Goal: Information Seeking & Learning: Learn about a topic

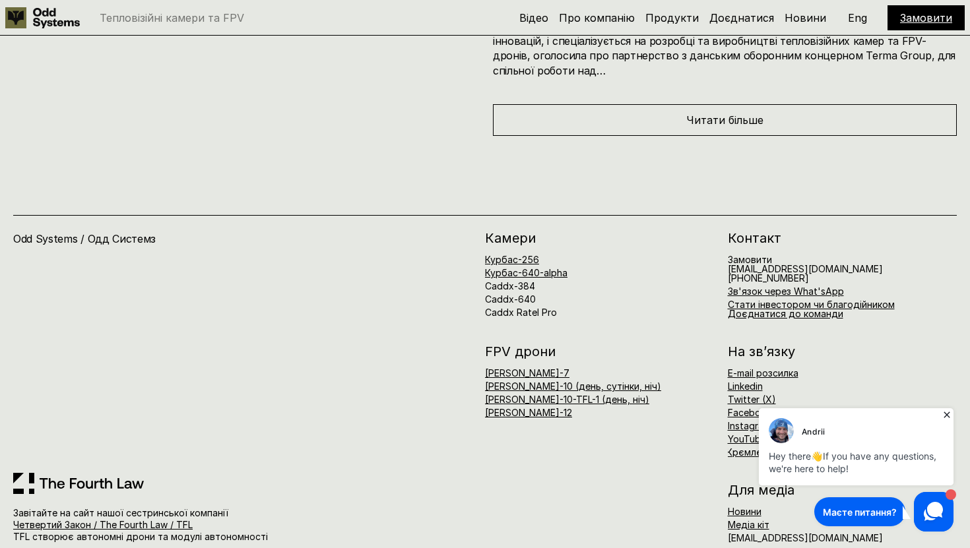
scroll to position [6540, 0]
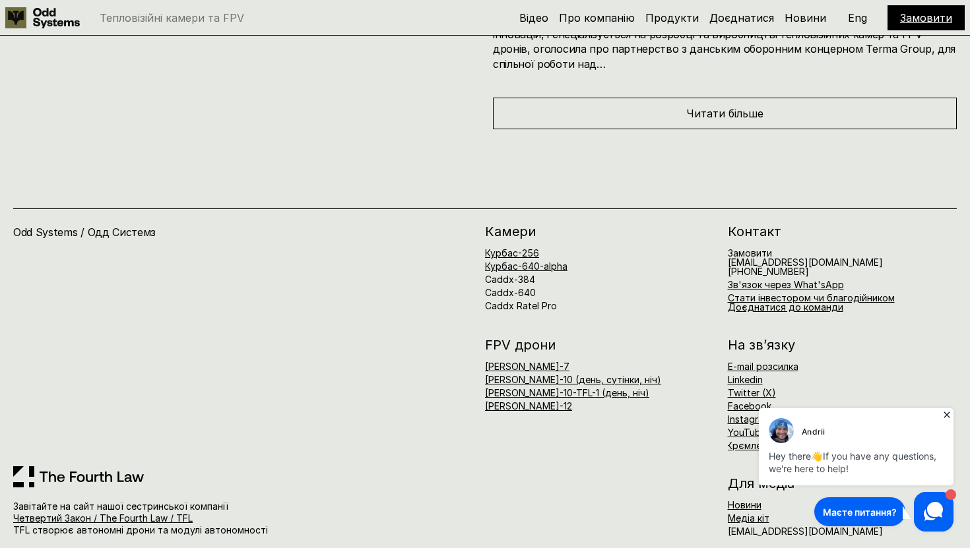
click at [947, 416] on icon at bounding box center [947, 415] width 6 height 6
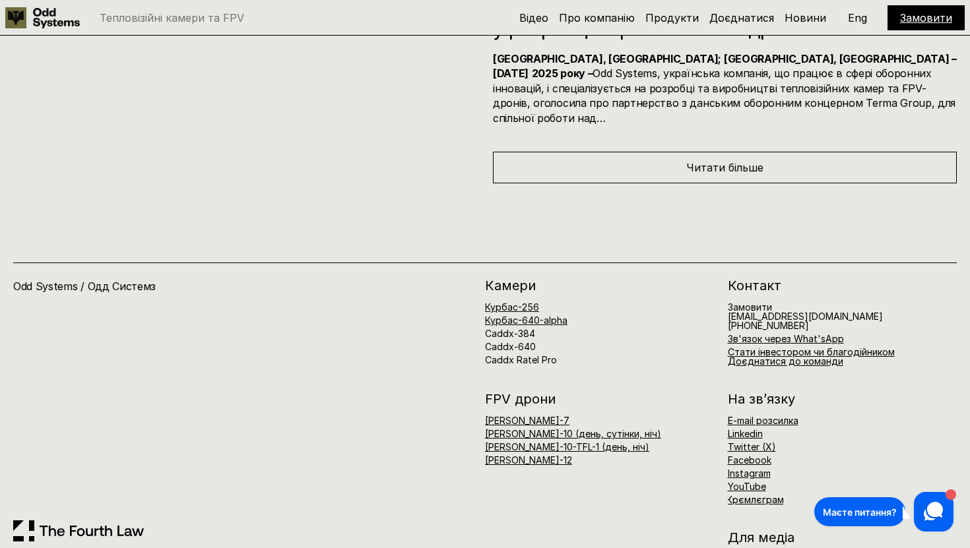
scroll to position [6488, 0]
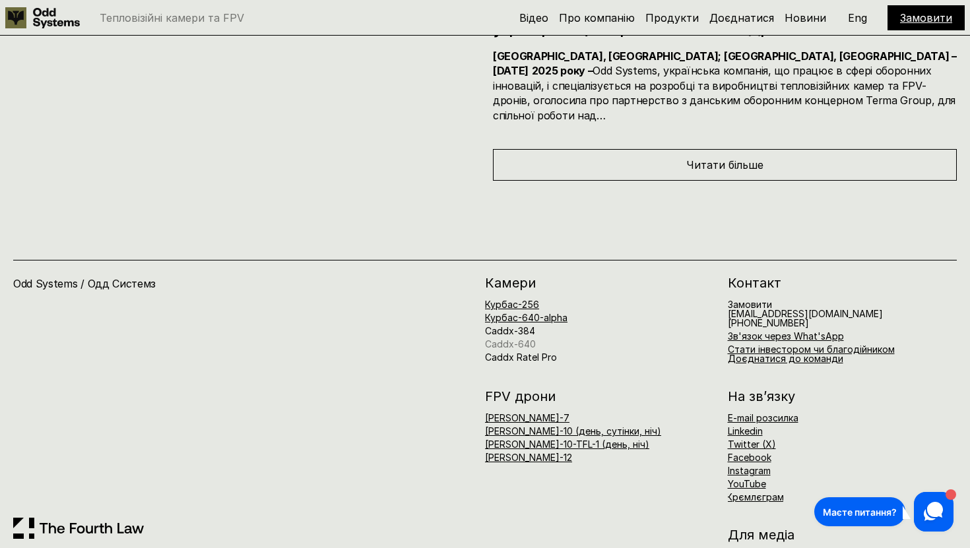
click at [525, 339] on link "Caddx-640" at bounding box center [510, 344] width 51 height 11
click at [521, 339] on link "Caddx-640" at bounding box center [510, 344] width 51 height 11
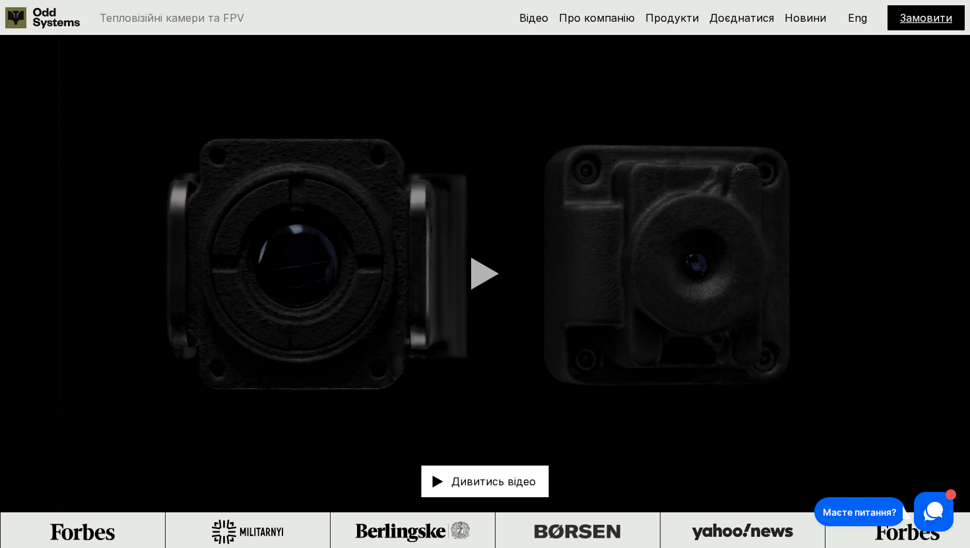
click at [488, 290] on video at bounding box center [485, 274] width 970 height 476
click at [479, 269] on div at bounding box center [485, 273] width 28 height 33
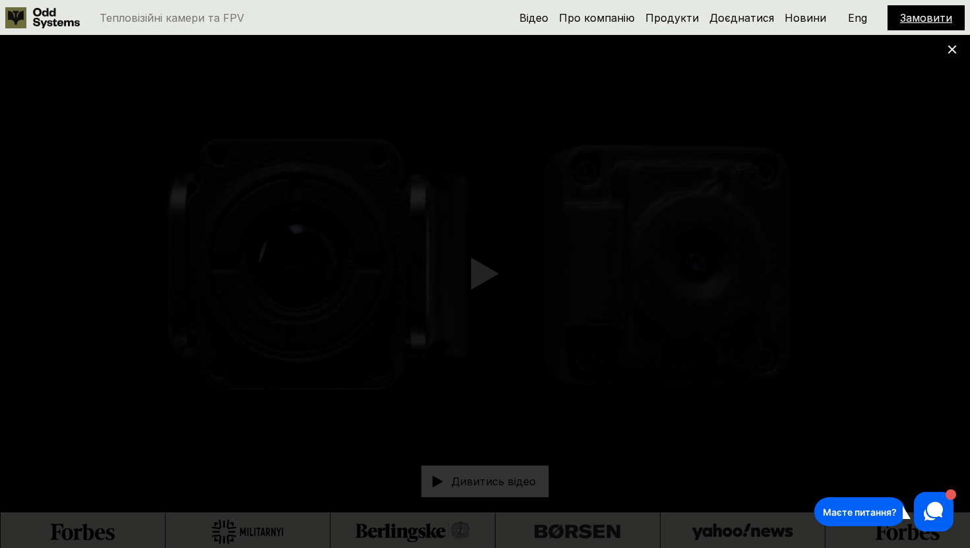
click at [954, 50] on use at bounding box center [952, 50] width 9 height 9
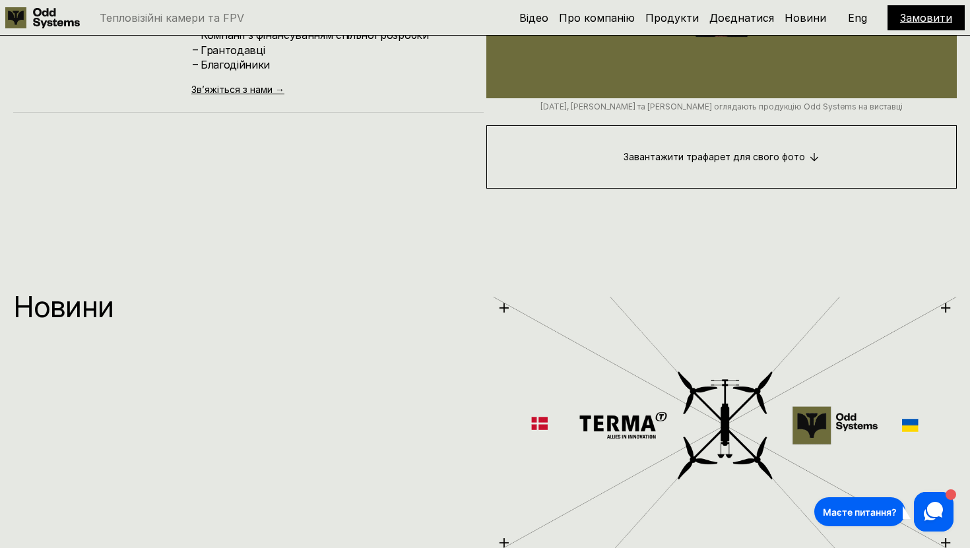
scroll to position [6540, 0]
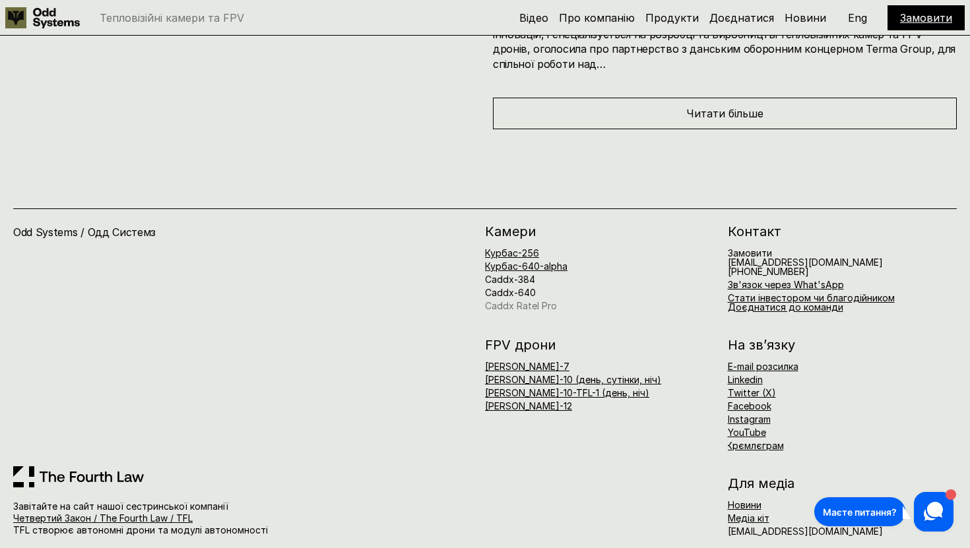
click at [521, 300] on link "Caddx Ratel Pro" at bounding box center [521, 305] width 72 height 11
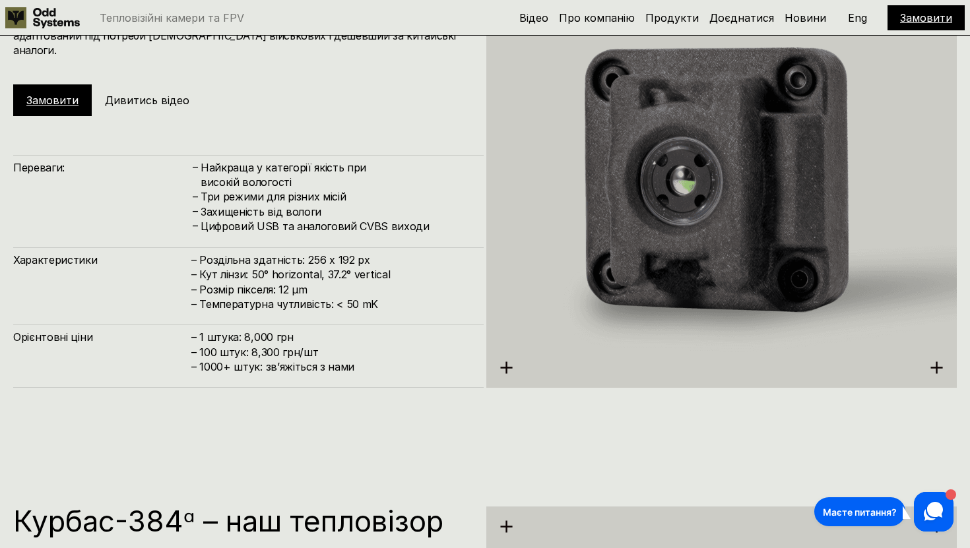
scroll to position [6531, 0]
